Goal: Task Accomplishment & Management: Manage account settings

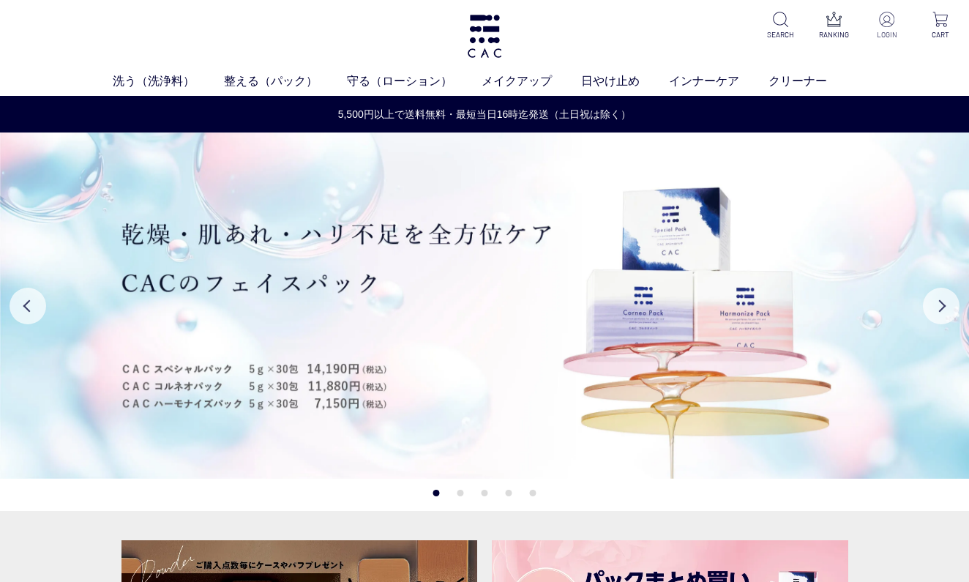
click at [887, 26] on img at bounding box center [886, 19] width 15 height 15
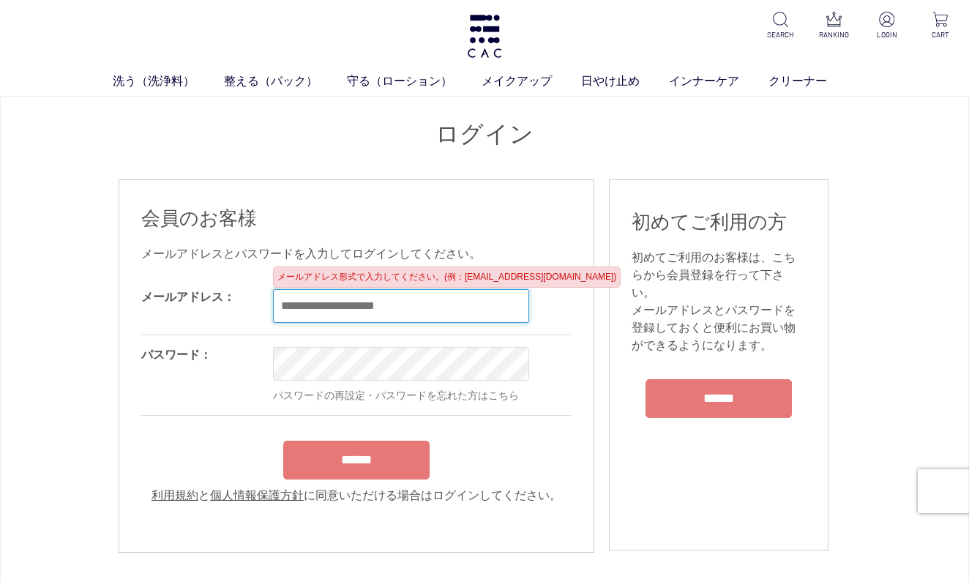
type input "**********"
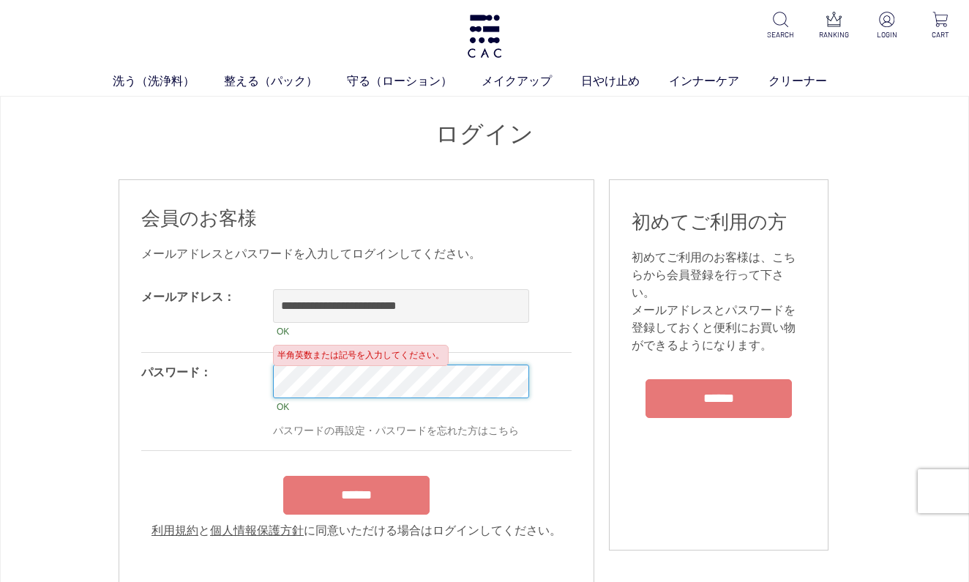
click at [357, 500] on input "******" at bounding box center [356, 495] width 146 height 39
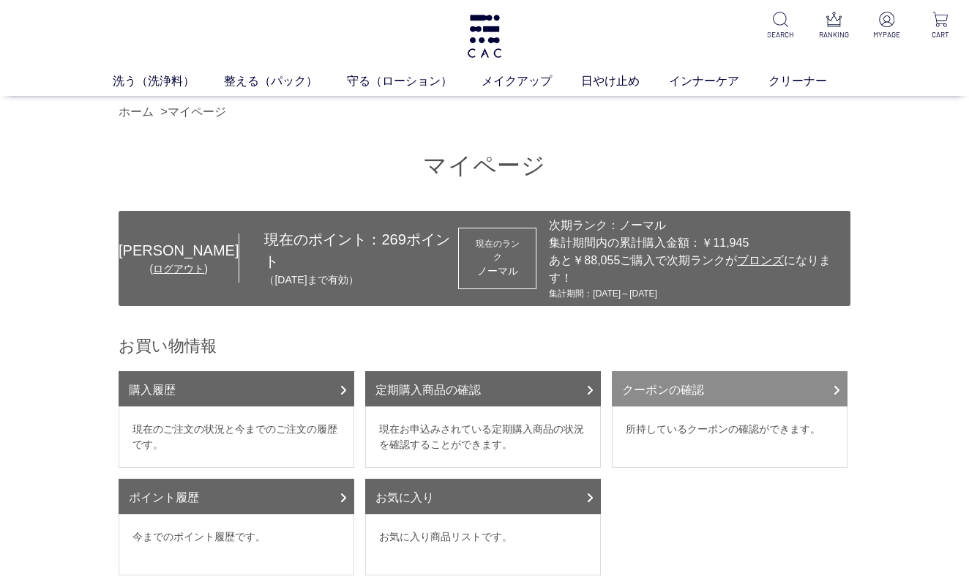
click at [693, 381] on link "クーポンの確認" at bounding box center [730, 388] width 236 height 35
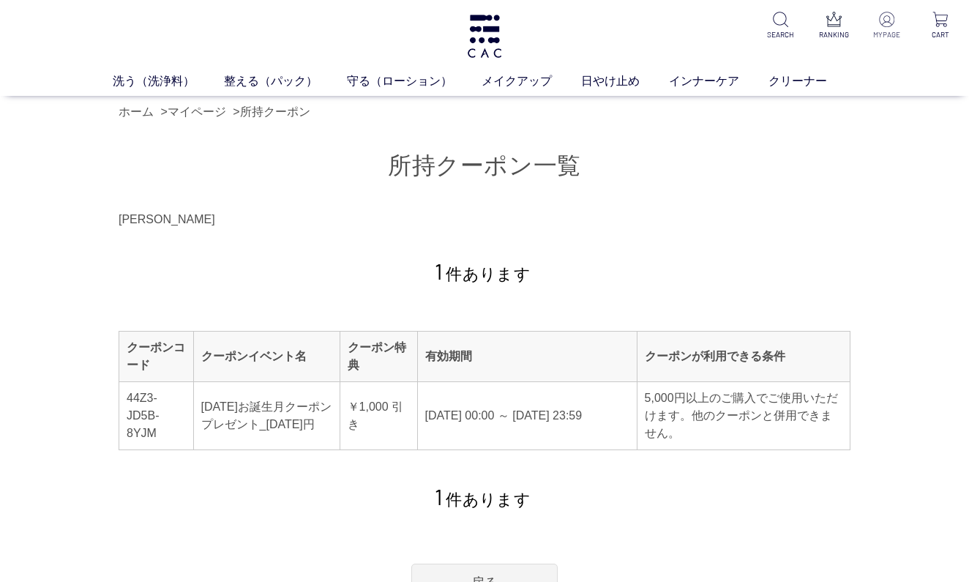
click at [885, 33] on p "MYPAGE" at bounding box center [888, 34] width 34 height 11
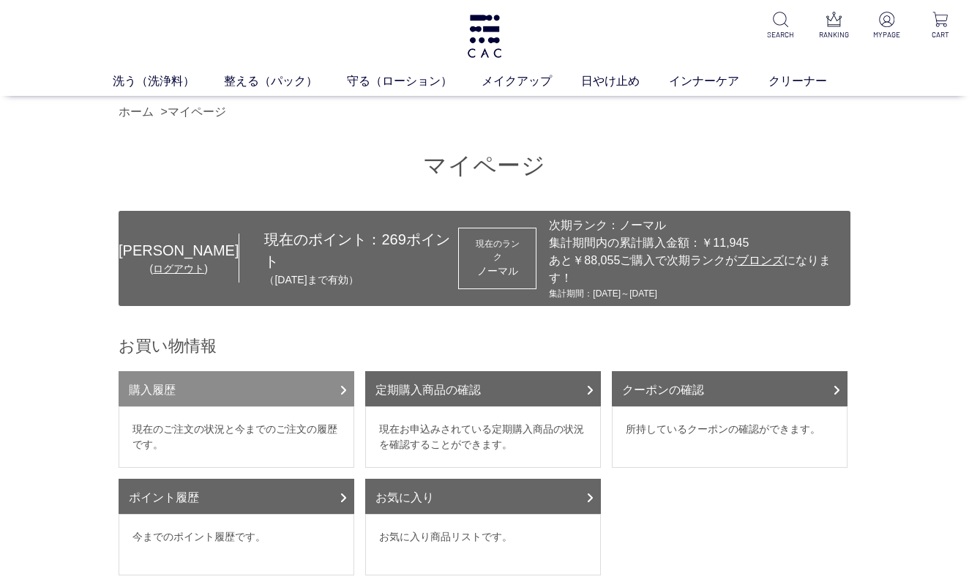
click at [190, 381] on link "購入履歴" at bounding box center [237, 388] width 236 height 35
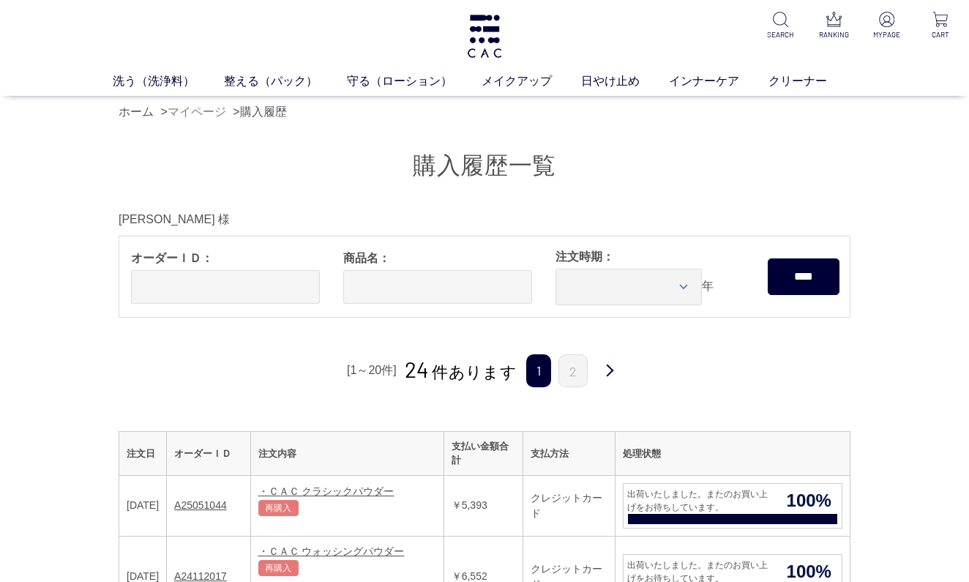
click at [204, 116] on link "マイページ" at bounding box center [197, 111] width 59 height 12
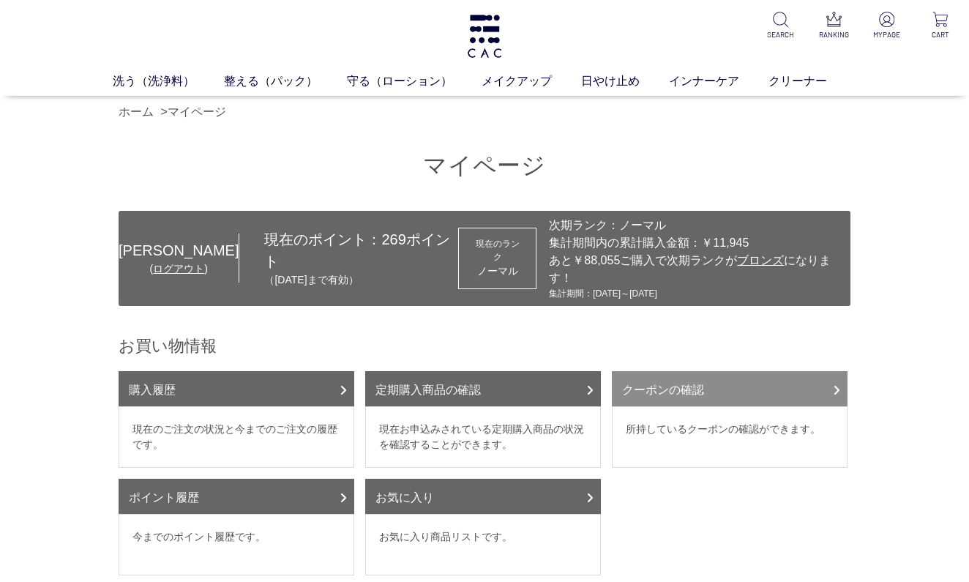
click at [647, 375] on link "クーポンの確認" at bounding box center [730, 388] width 236 height 35
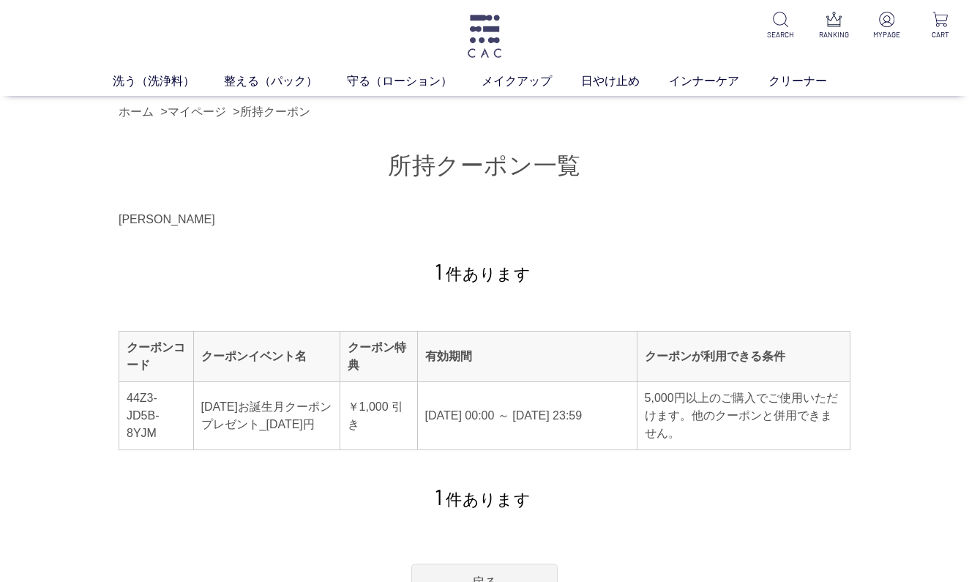
click at [482, 38] on img at bounding box center [485, 36] width 38 height 43
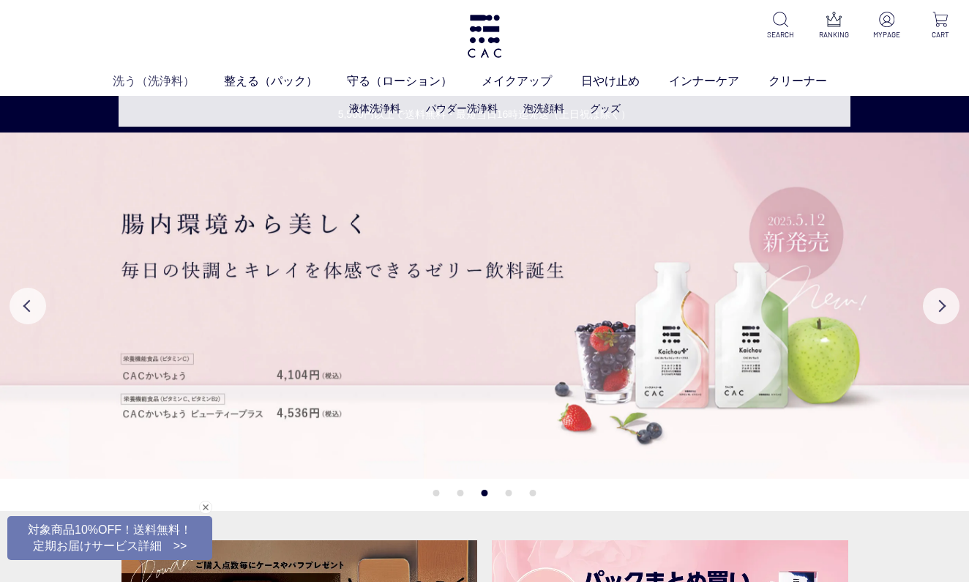
click at [154, 84] on link "洗う（洗浄料）" at bounding box center [168, 81] width 111 height 18
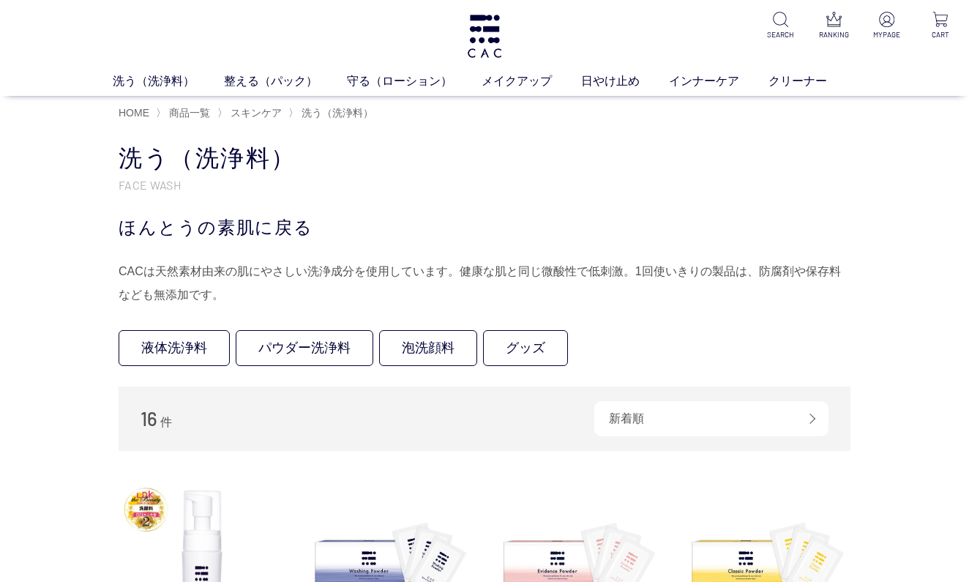
scroll to position [182, 0]
